Goal: Task Accomplishment & Management: Manage account settings

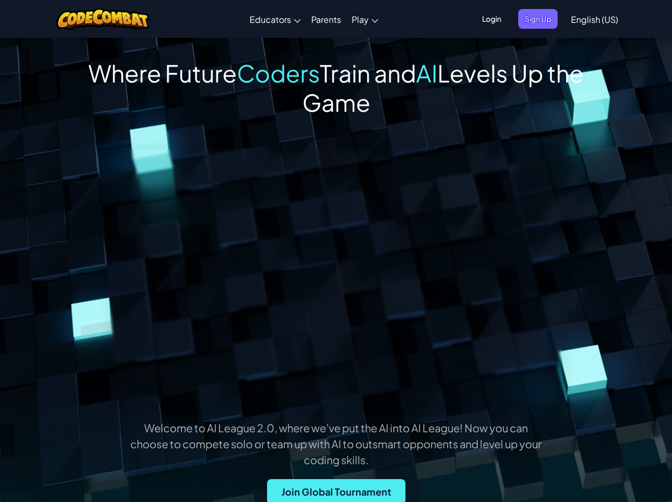
click at [491, 19] on span "Login" at bounding box center [492, 19] width 32 height 20
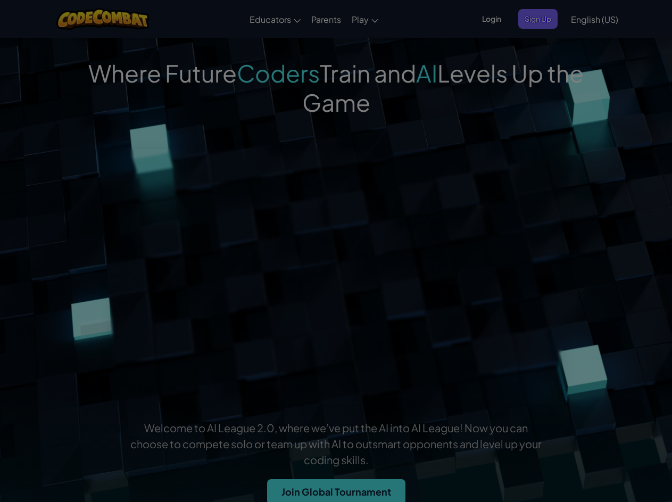
click at [0, 0] on input "Email or Username :" at bounding box center [0, 0] width 0 height 0
click at [0, 0] on div "Log In Unknown Error Email or Username : Forgot your password? Password : Log I…" at bounding box center [0, 0] width 0 height 0
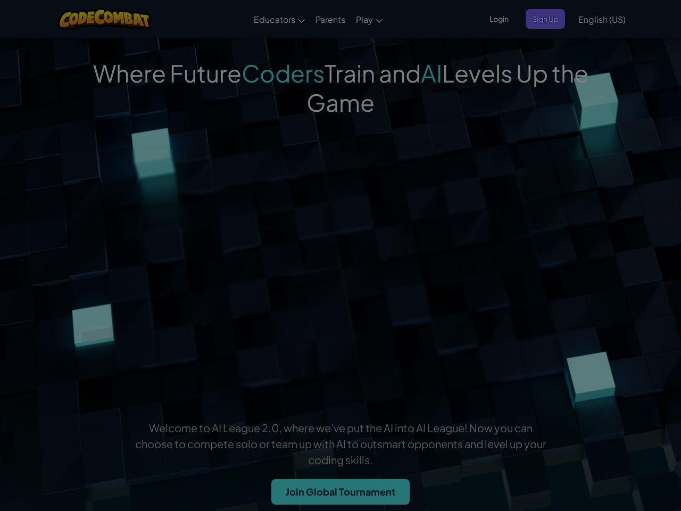
click at [538, 19] on div "Log In Unknown Error Email or Username : Forgot your password? Password : Log I…" at bounding box center [340, 255] width 681 height 511
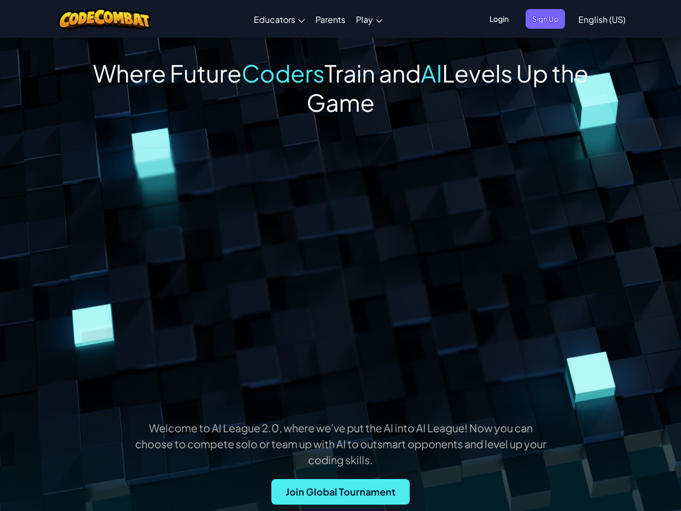
click at [595, 19] on div at bounding box center [340, 255] width 681 height 511
click at [336, 490] on span "Join Global Tournament" at bounding box center [341, 492] width 138 height 26
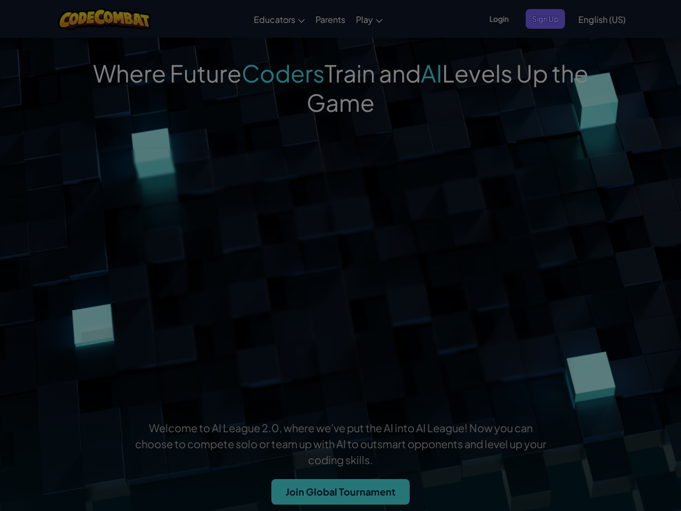
click at [0, 0] on div "Teach Computer Science with CodeCombat I'm an Educator Explore our live online …" at bounding box center [0, 0] width 0 height 0
